Goal: Transaction & Acquisition: Purchase product/service

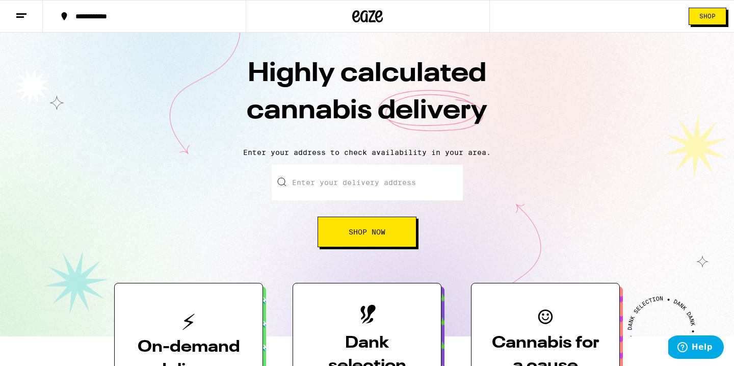
click at [437, 185] on input "Enter your delivery address" at bounding box center [367, 183] width 191 height 36
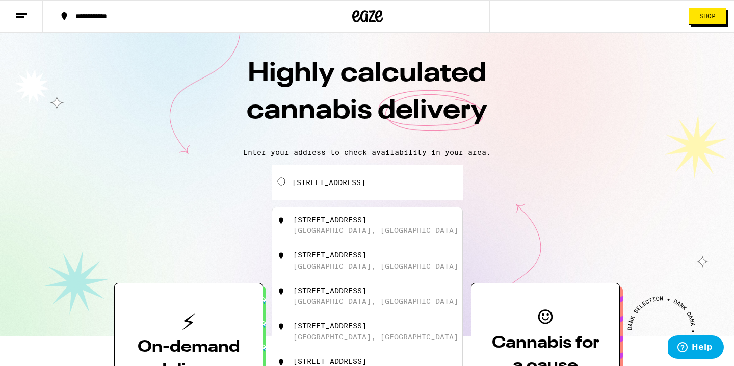
click at [352, 227] on div "[GEOGRAPHIC_DATA], [GEOGRAPHIC_DATA]" at bounding box center [375, 230] width 165 height 8
type input "[STREET_ADDRESS]"
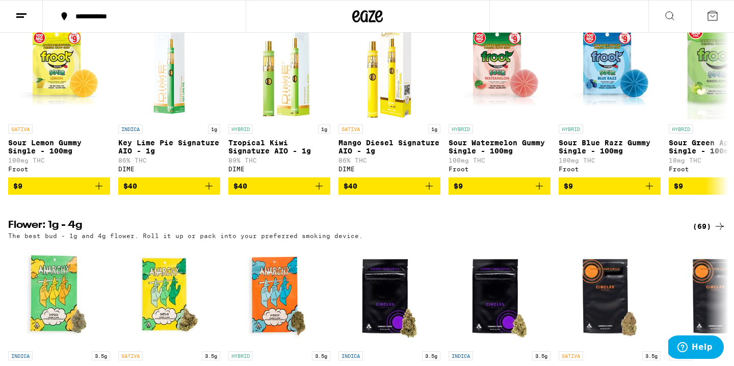
scroll to position [861, 0]
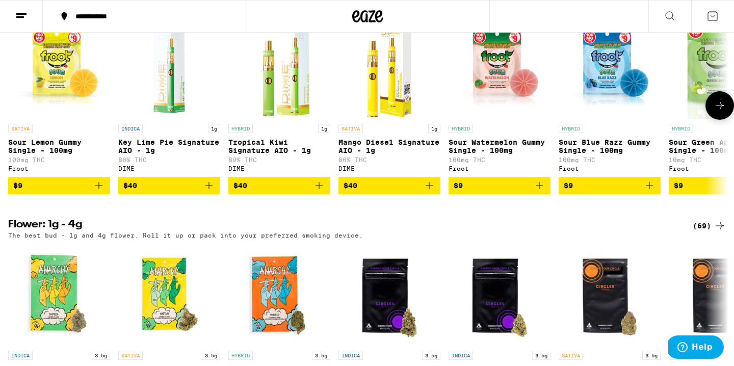
click at [211, 192] on icon "Add to bag" at bounding box center [209, 186] width 12 height 12
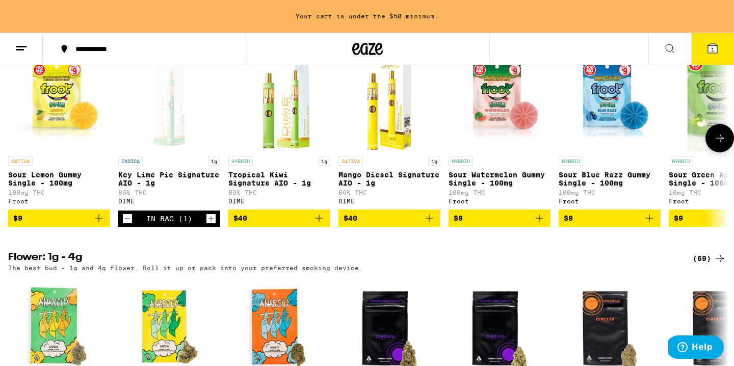
scroll to position [0, 0]
click at [319, 224] on icon "Add to bag" at bounding box center [319, 218] width 12 height 12
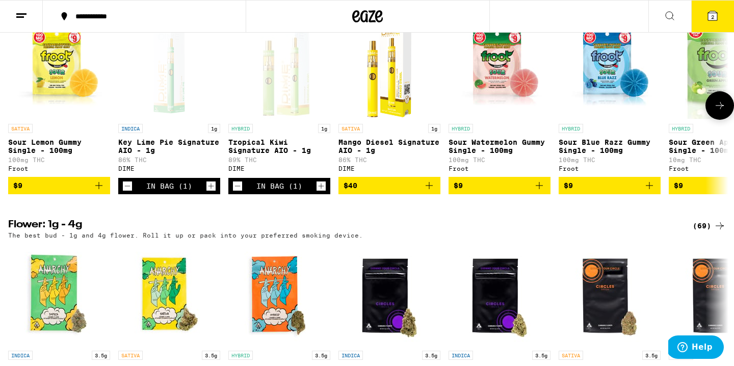
click at [428, 192] on icon "Add to bag" at bounding box center [429, 186] width 12 height 12
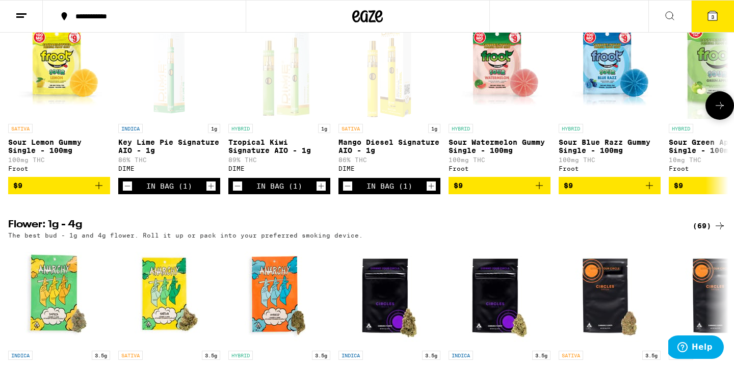
click at [99, 189] on icon "Add to bag" at bounding box center [98, 185] width 7 height 7
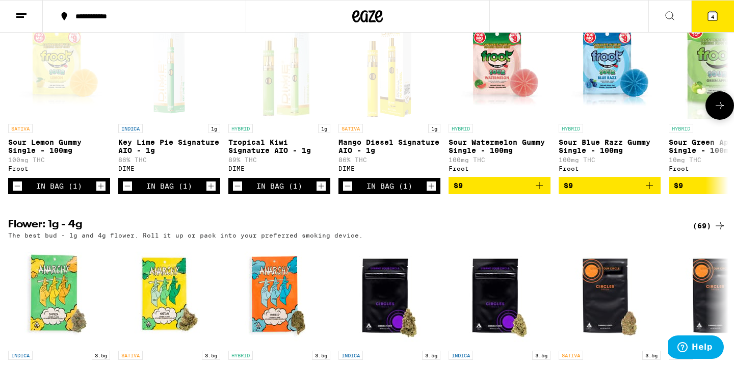
click at [101, 192] on icon "Increment" at bounding box center [100, 186] width 9 height 12
click at [650, 189] on icon "Add to bag" at bounding box center [649, 185] width 7 height 7
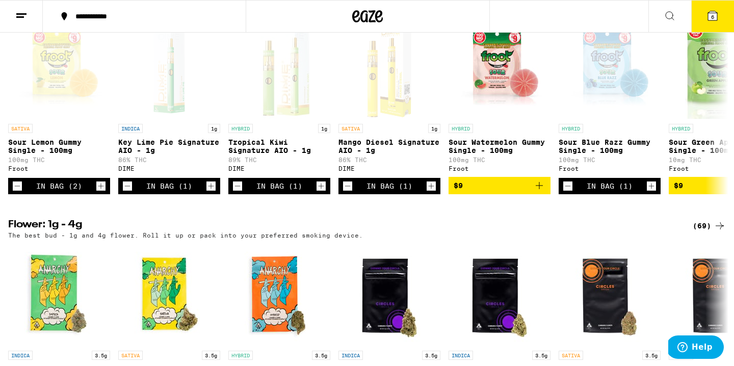
click at [720, 19] on button "6" at bounding box center [713, 17] width 43 height 32
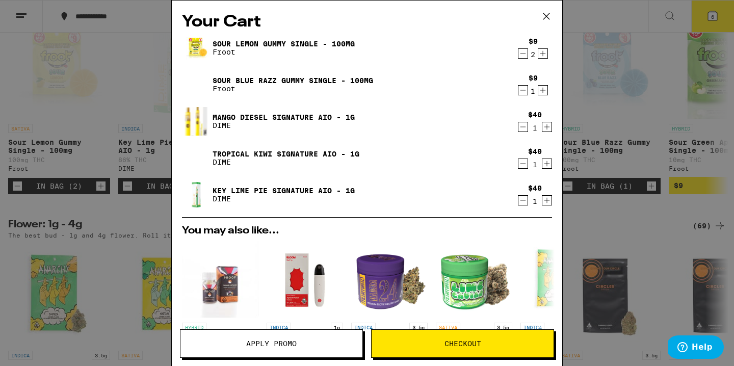
click at [497, 344] on span "Checkout" at bounding box center [463, 343] width 182 height 7
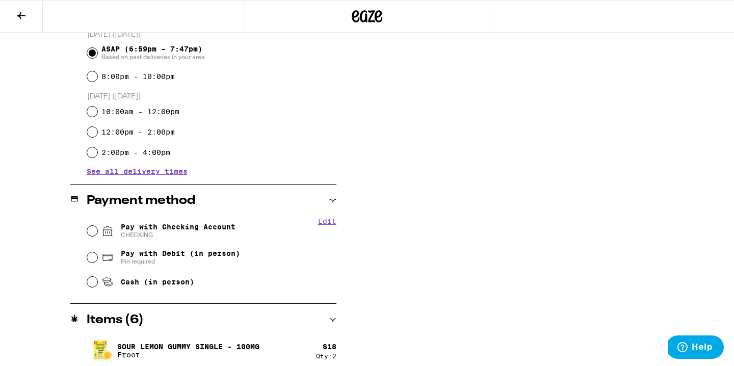
scroll to position [293, 0]
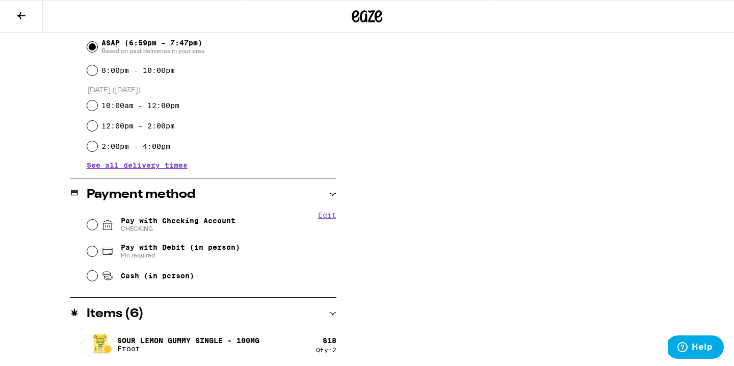
click at [92, 225] on input "Pay with Checking Account CHECKING" at bounding box center [92, 225] width 10 height 10
radio input "true"
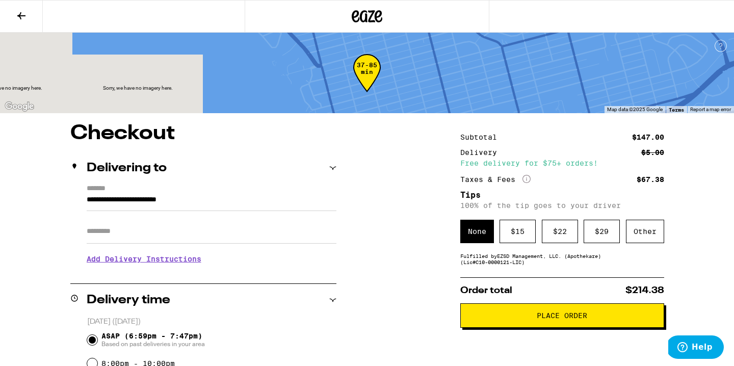
scroll to position [0, 0]
click at [523, 235] on div "$ 15" at bounding box center [518, 231] width 36 height 23
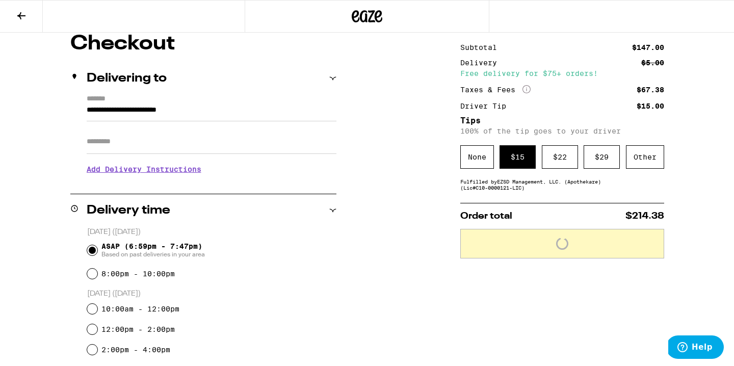
scroll to position [98, 0]
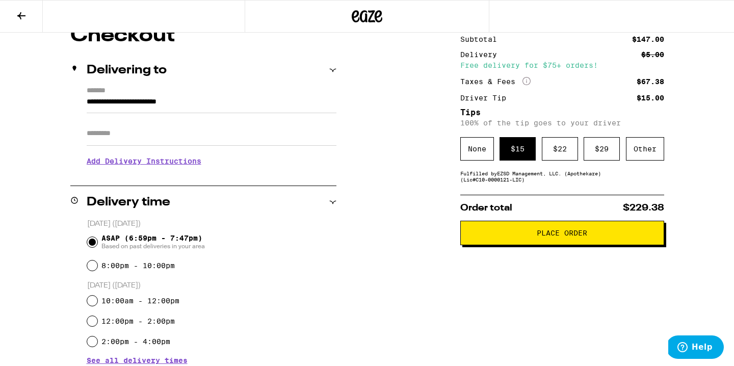
click at [607, 237] on span "Place Order" at bounding box center [562, 232] width 187 height 7
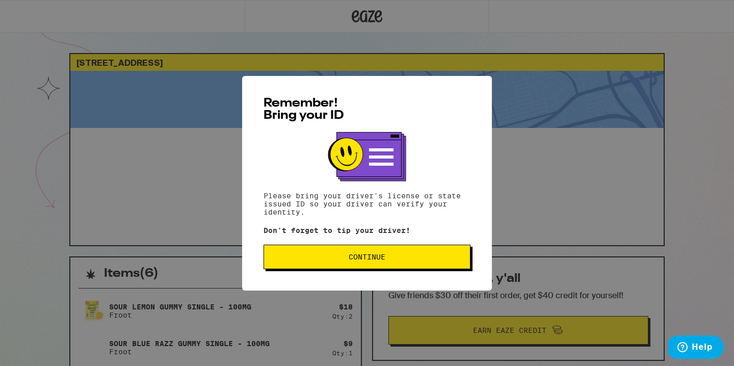
click at [430, 263] on button "Continue" at bounding box center [367, 257] width 207 height 24
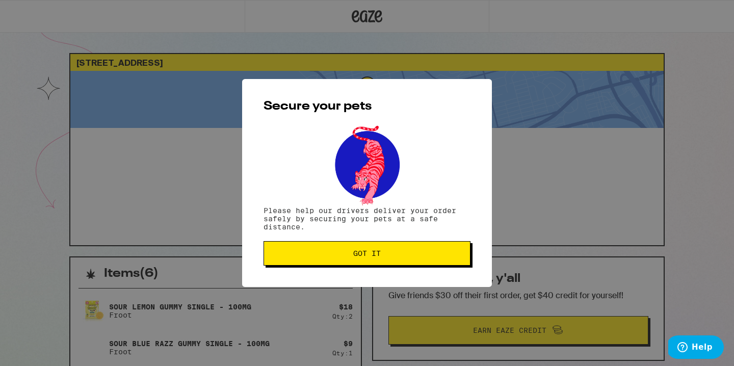
click at [429, 263] on button "Got it" at bounding box center [367, 253] width 207 height 24
